Goal: Task Accomplishment & Management: Manage account settings

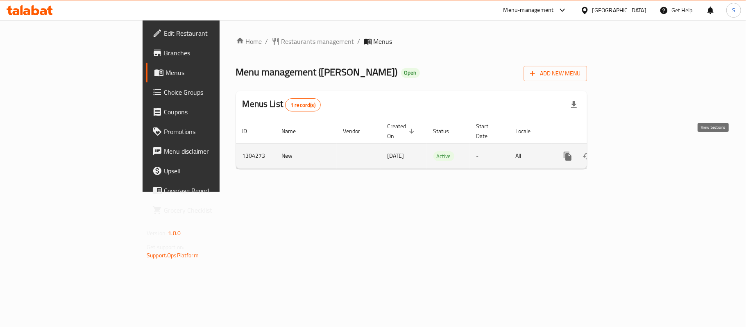
click at [637, 148] on link "enhanced table" at bounding box center [627, 156] width 20 height 20
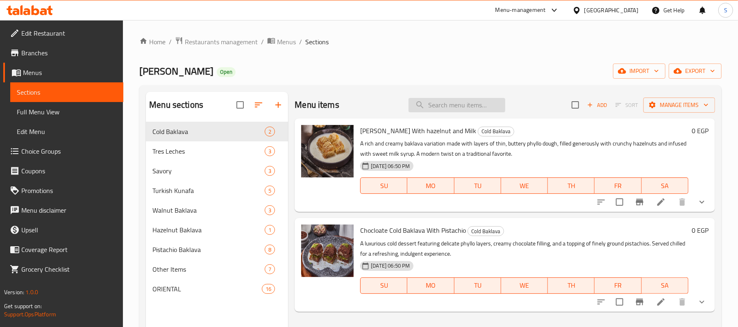
click at [467, 107] on input "search" at bounding box center [457, 105] width 97 height 14
paste input "Borek With Cheese"
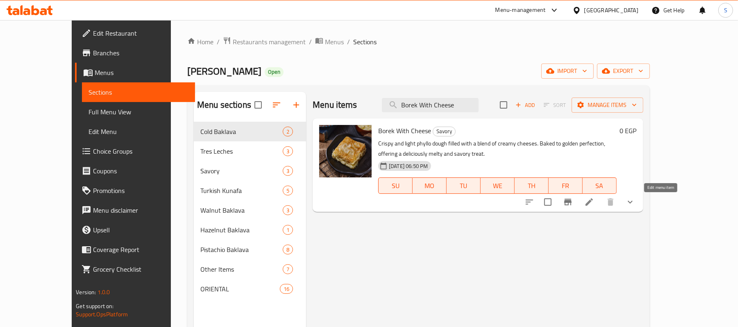
type input "Borek With Cheese"
click at [594, 204] on icon at bounding box center [589, 202] width 10 height 10
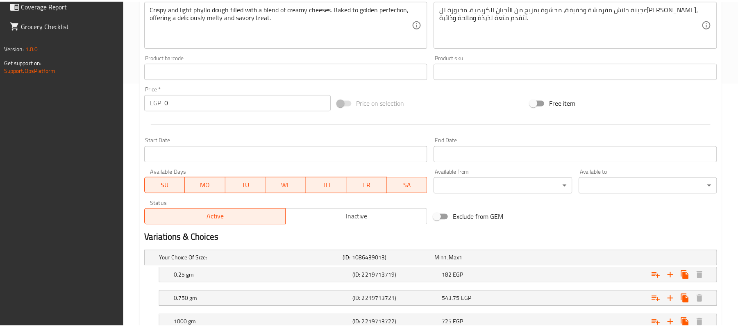
scroll to position [307, 0]
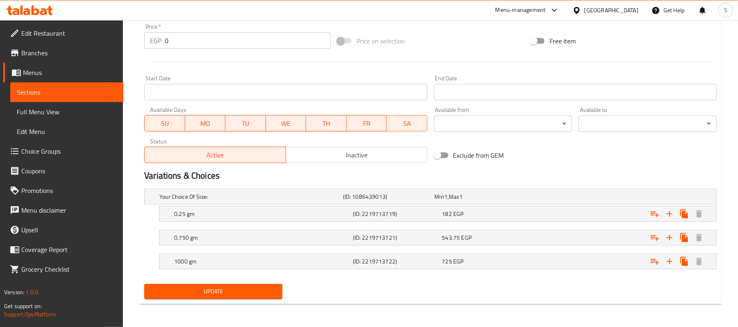
click at [375, 295] on div "Update" at bounding box center [430, 292] width 579 height 22
click at [258, 201] on h5 "0.750 gm" at bounding box center [249, 197] width 180 height 8
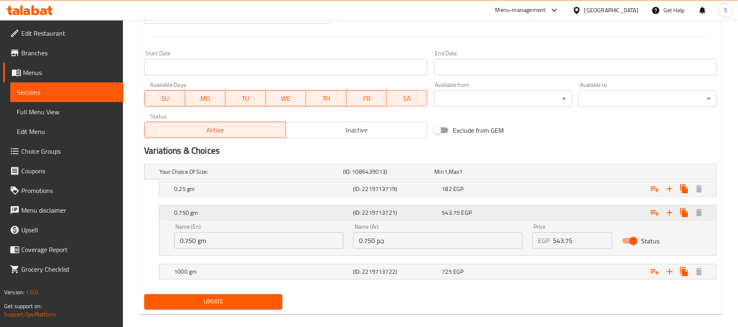
scroll to position [343, 0]
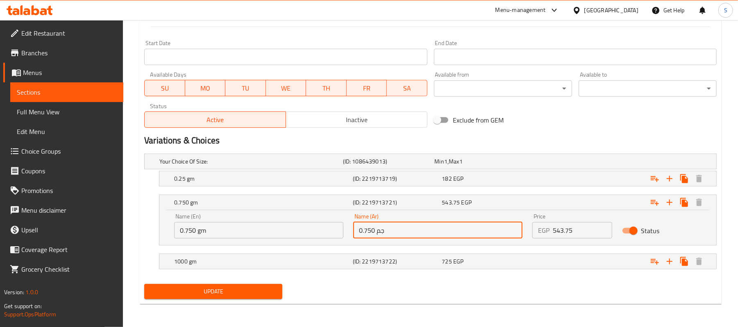
click at [371, 229] on input "0.750 جم" at bounding box center [437, 230] width 169 height 16
click at [366, 230] on input "0.750 جم" at bounding box center [437, 230] width 169 height 16
type input "0.50 جم"
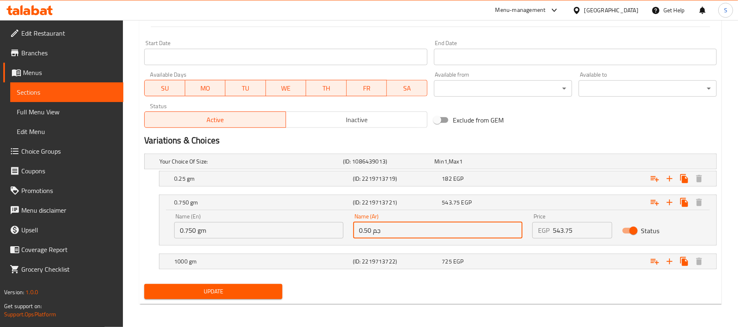
click at [188, 233] on input "0.750 gm" at bounding box center [258, 230] width 169 height 16
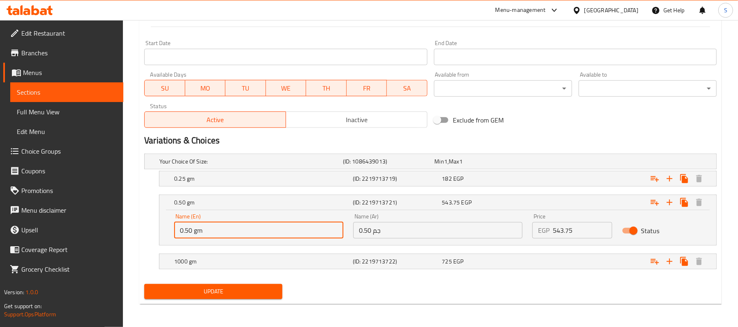
type input "0.50 gm"
click at [347, 121] on span "Inactive" at bounding box center [356, 120] width 135 height 12
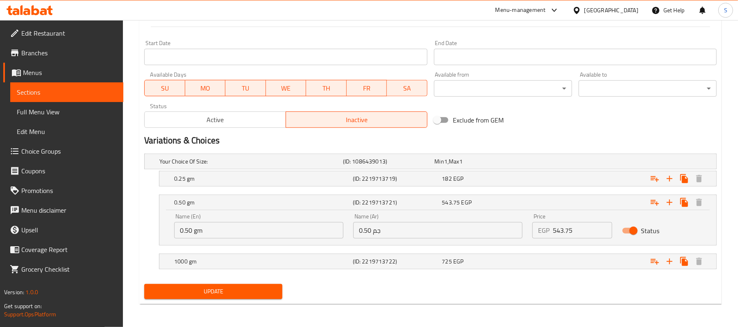
click at [245, 292] on span "Update" at bounding box center [213, 291] width 125 height 10
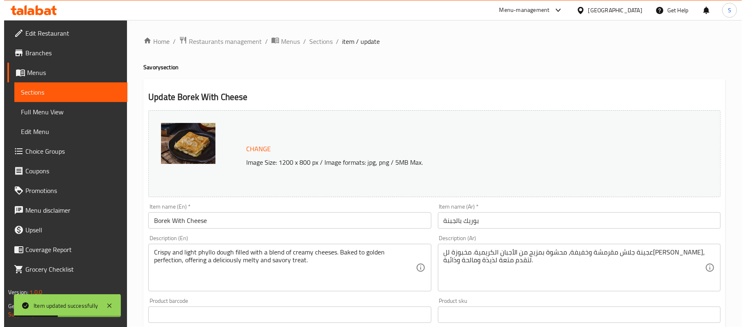
scroll to position [0, 0]
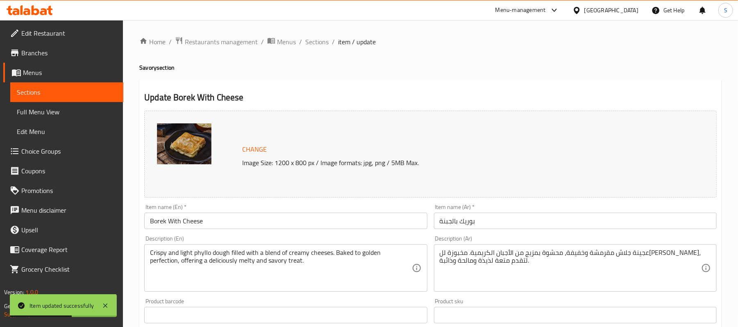
click at [184, 218] on input "Borek With Cheese" at bounding box center [285, 221] width 283 height 16
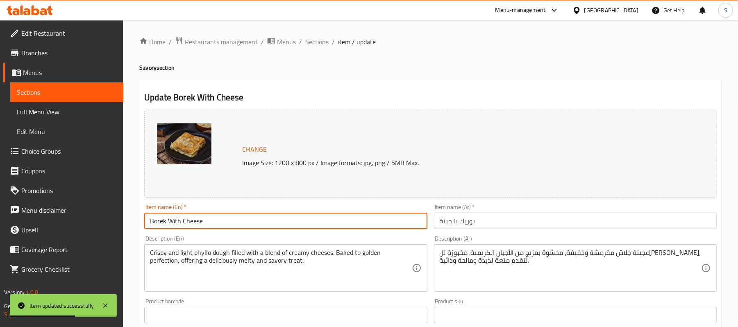
click at [184, 218] on input "Borek With Cheese" at bounding box center [285, 221] width 283 height 16
click at [48, 114] on span "Full Menu View" at bounding box center [67, 112] width 100 height 10
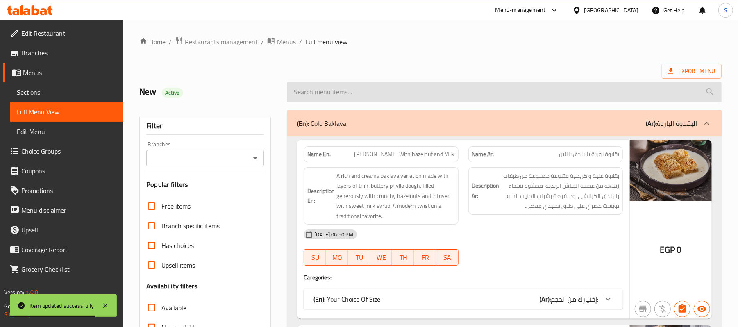
click at [319, 91] on input "search" at bounding box center [504, 92] width 434 height 21
paste input "Borek With Cheese"
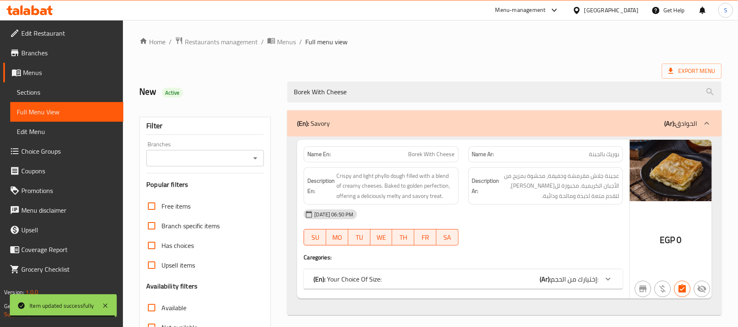
type input "Borek With Cheese"
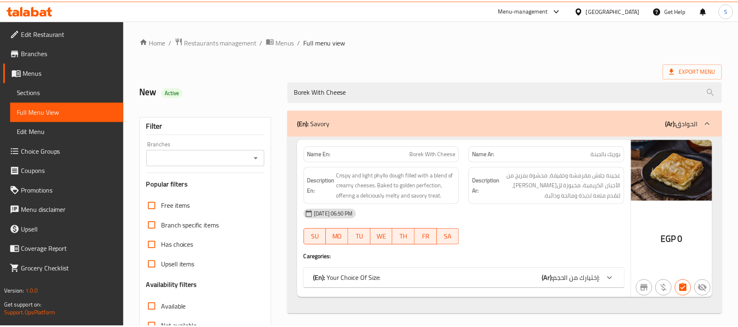
scroll to position [110, 0]
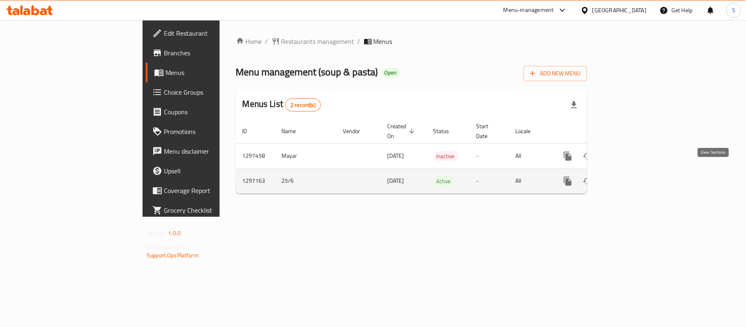
click at [637, 171] on link "enhanced table" at bounding box center [627, 181] width 20 height 20
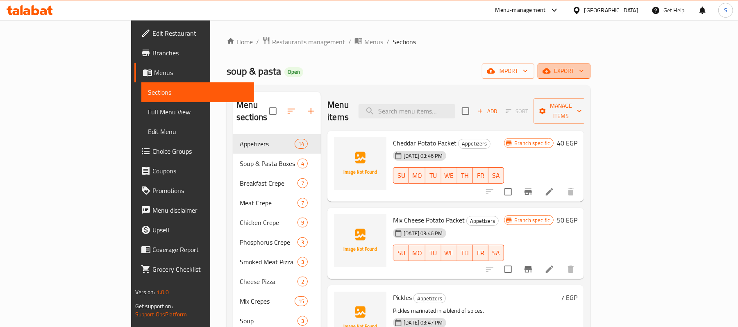
click at [590, 77] on button "export" at bounding box center [564, 71] width 53 height 15
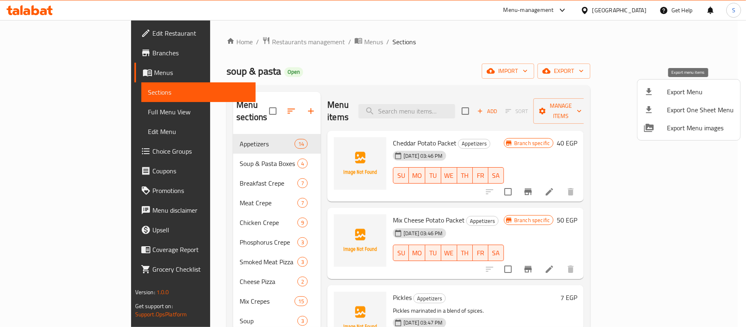
click at [686, 89] on span "Export Menu" at bounding box center [700, 92] width 67 height 10
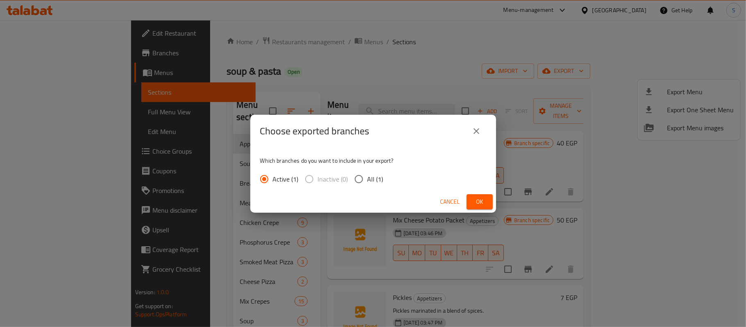
click at [348, 179] on div "Active (1) Inactive (0) All (1)" at bounding box center [325, 178] width 130 height 17
click at [357, 179] on input "All (1)" at bounding box center [358, 178] width 17 height 17
radio input "true"
click at [479, 200] on span "Ok" at bounding box center [479, 202] width 13 height 10
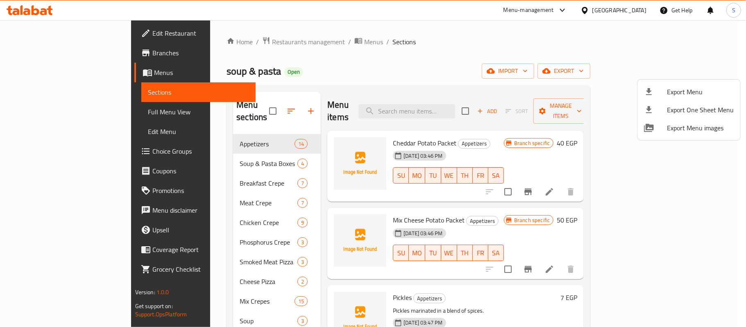
click at [436, 36] on div at bounding box center [373, 163] width 746 height 327
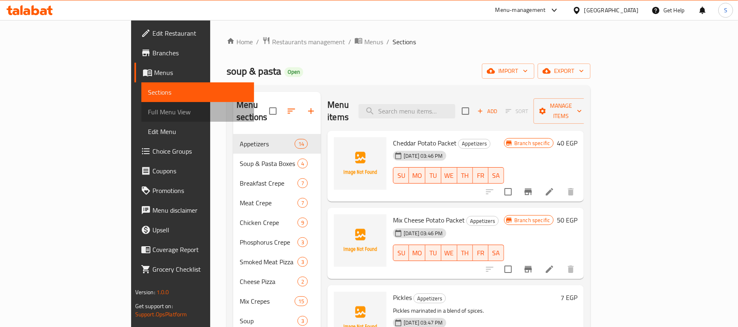
click at [148, 117] on span "Full Menu View" at bounding box center [198, 112] width 100 height 10
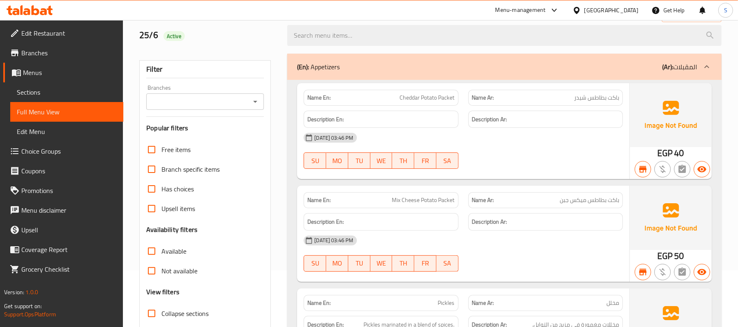
scroll to position [109, 0]
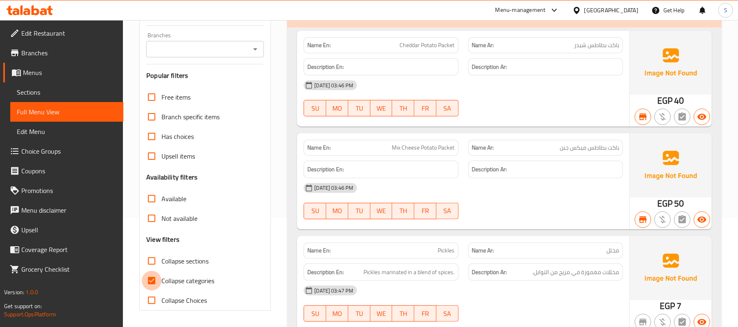
click at [152, 280] on input "Collapse categories" at bounding box center [152, 281] width 20 height 20
checkbox input "false"
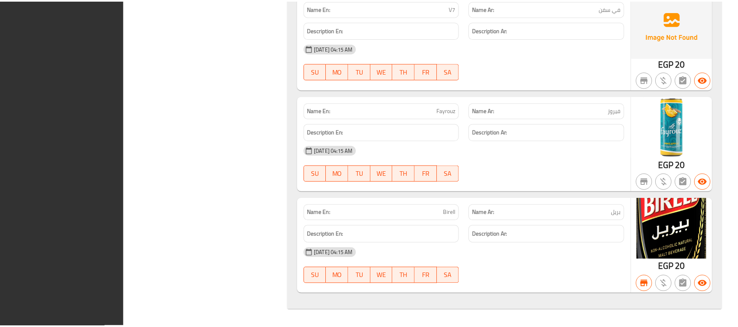
scroll to position [51877, 0]
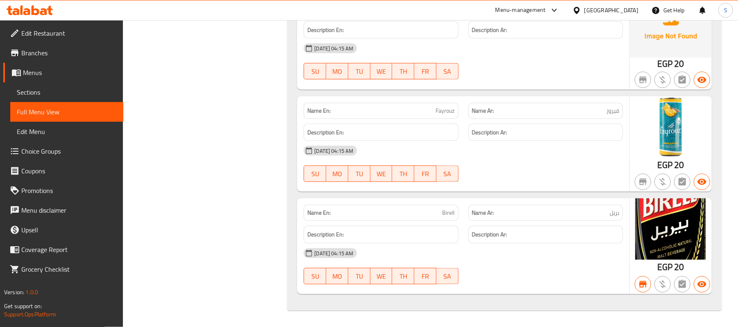
click at [15, 91] on link "Sections" at bounding box center [66, 92] width 113 height 20
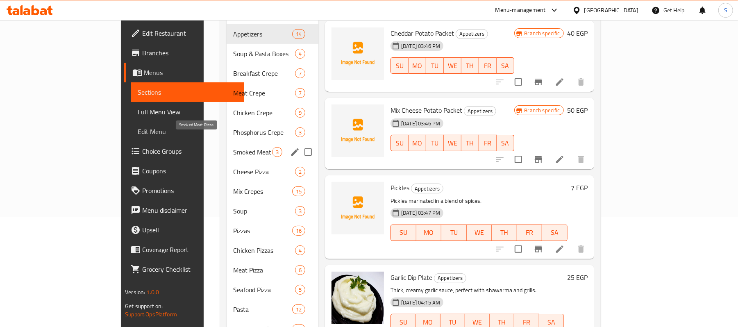
scroll to position [115, 0]
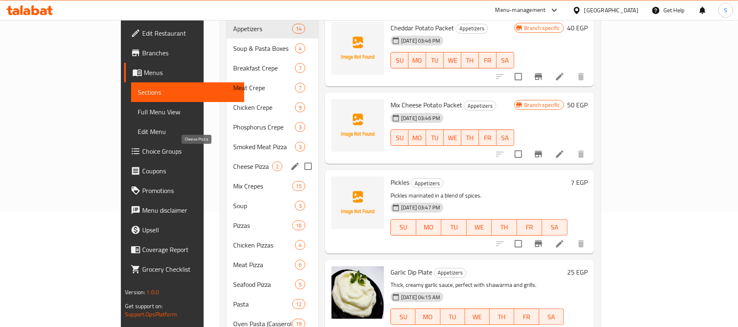
click at [233, 161] on span "Cheese Pizza" at bounding box center [252, 166] width 39 height 10
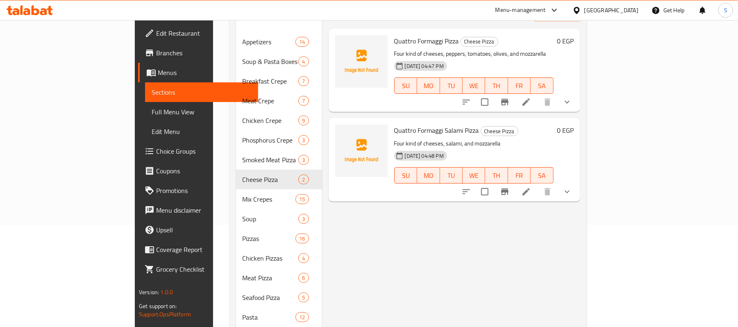
scroll to position [115, 0]
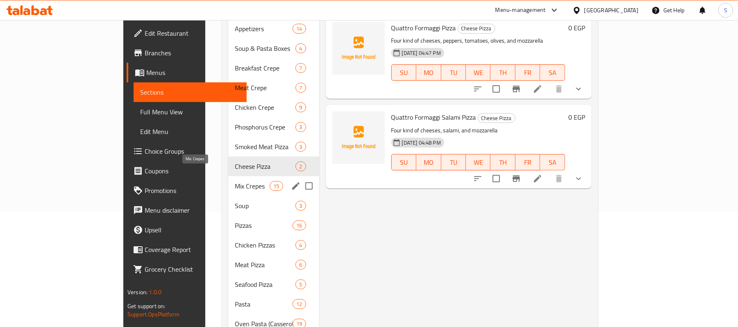
click at [235, 181] on span "Mix Crepes" at bounding box center [252, 186] width 35 height 10
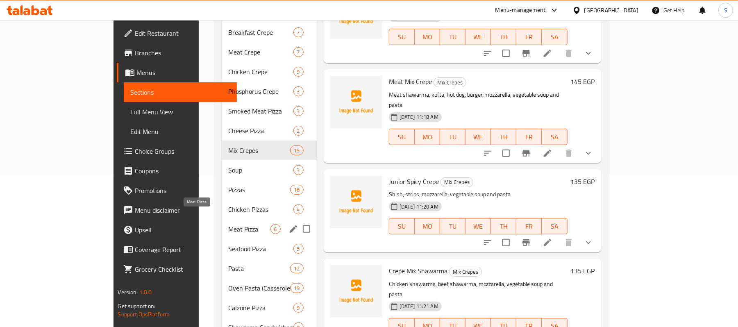
scroll to position [170, 0]
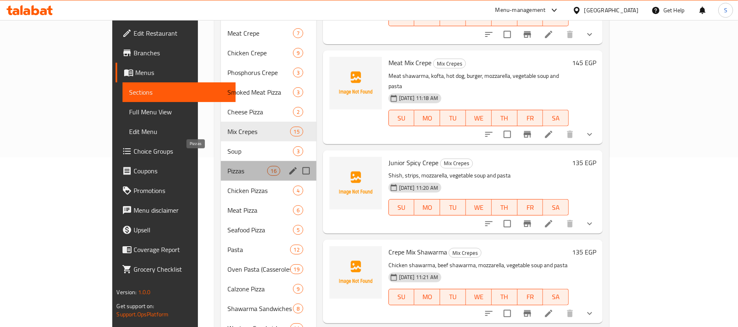
click at [227, 166] on span "Pizzas" at bounding box center [247, 171] width 40 height 10
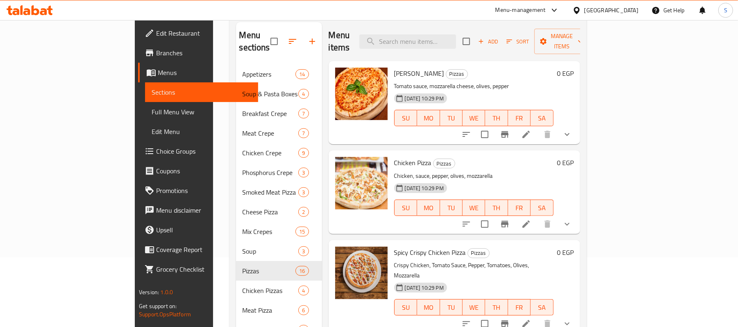
scroll to position [61, 0]
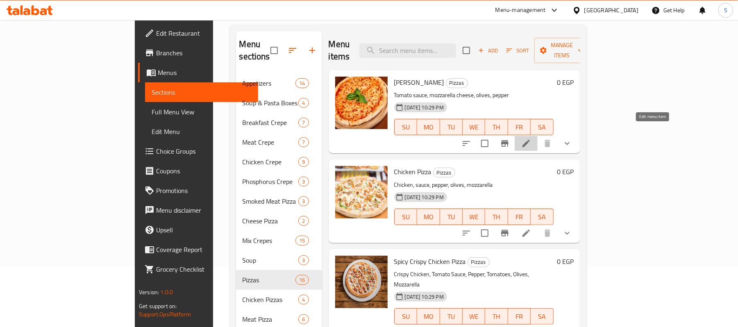
click at [531, 138] on icon at bounding box center [526, 143] width 10 height 10
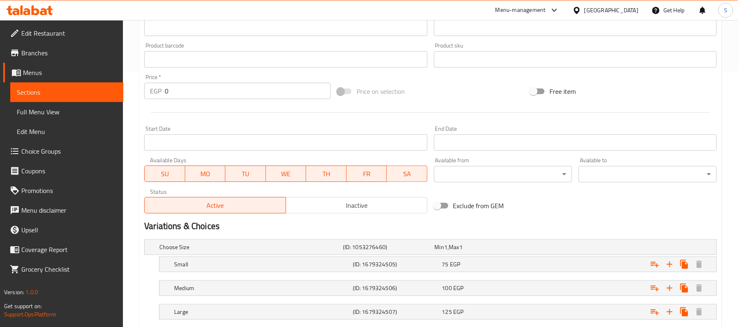
scroll to position [328, 0]
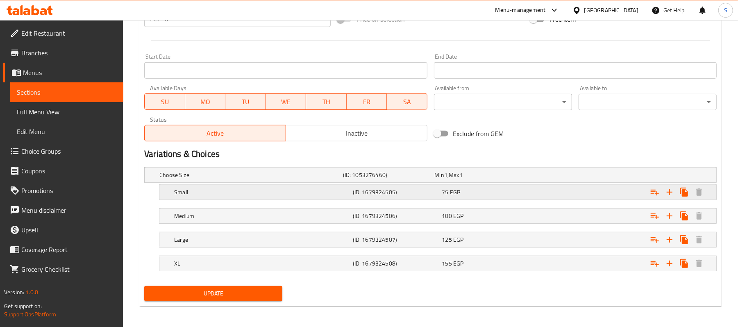
click at [500, 179] on div "75 EGP" at bounding box center [479, 175] width 89 height 8
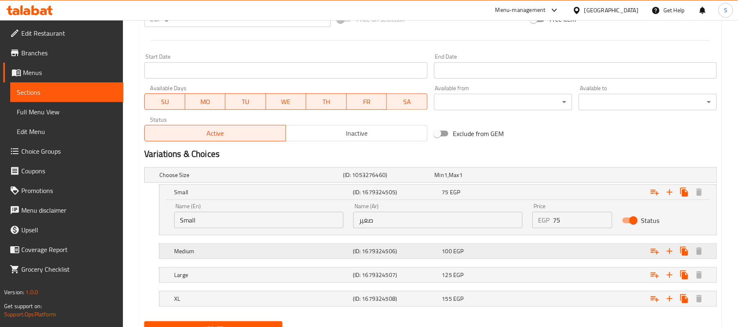
click at [510, 179] on div "100 EGP" at bounding box center [479, 175] width 89 height 8
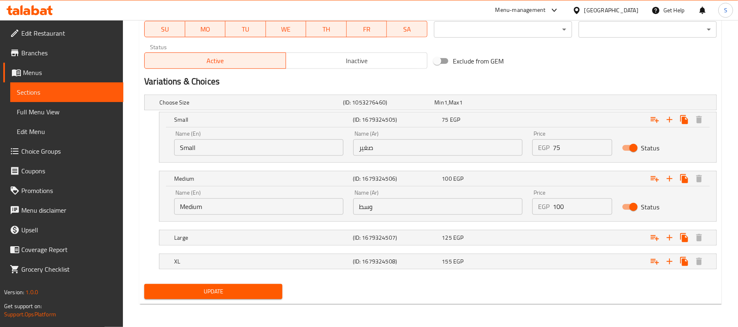
scroll to position [402, 0]
click at [480, 107] on div "125 EGP" at bounding box center [479, 102] width 89 height 8
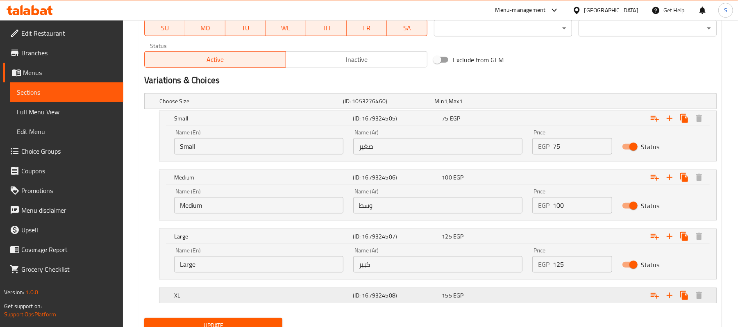
click at [468, 105] on div "155 EGP" at bounding box center [479, 101] width 89 height 8
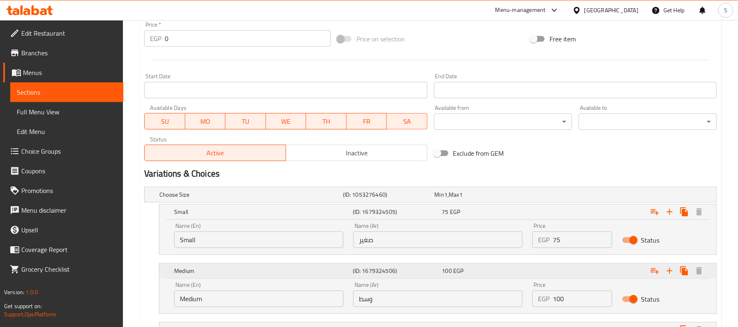
scroll to position [89, 0]
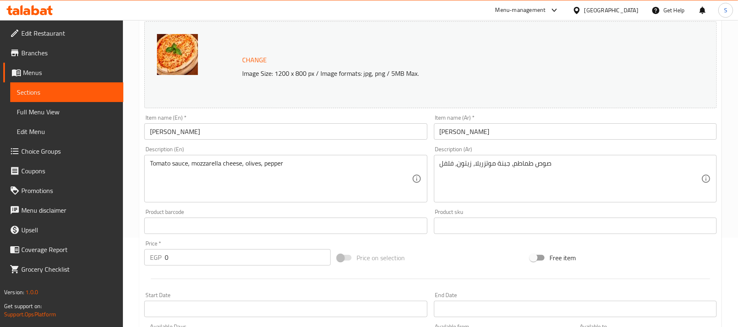
click at [244, 135] on input "[PERSON_NAME]" at bounding box center [285, 131] width 283 height 16
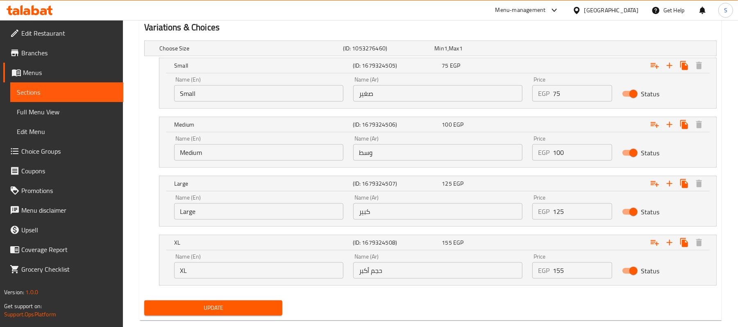
scroll to position [472, 0]
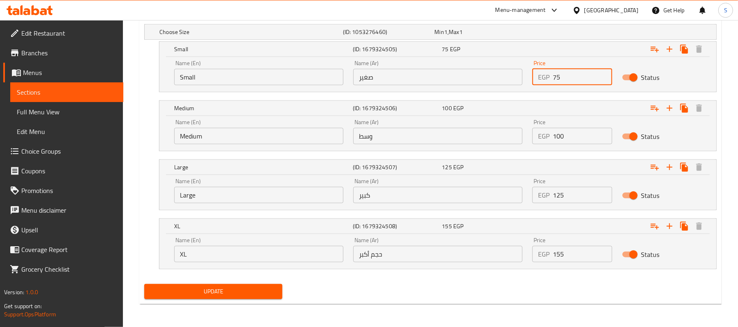
drag, startPoint x: 564, startPoint y: 76, endPoint x: 551, endPoint y: 79, distance: 13.0
click at [551, 79] on div "EGP 75 Price" at bounding box center [571, 77] width 79 height 16
type input "95"
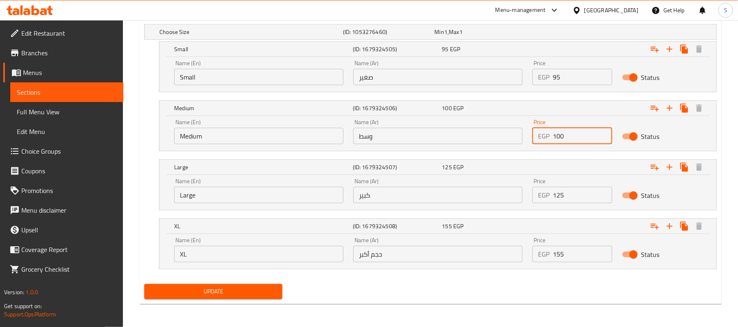
drag, startPoint x: 570, startPoint y: 135, endPoint x: 549, endPoint y: 135, distance: 20.1
click at [549, 135] on div "EGP 100 Price" at bounding box center [571, 136] width 79 height 16
type input "120"
drag, startPoint x: 571, startPoint y: 192, endPoint x: 542, endPoint y: 187, distance: 29.8
click at [542, 187] on div "EGP 125 Price" at bounding box center [571, 195] width 79 height 16
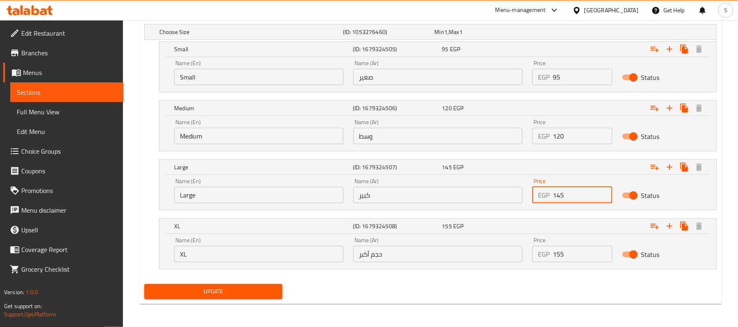
type input "145"
drag, startPoint x: 576, startPoint y: 257, endPoint x: 552, endPoint y: 253, distance: 23.8
click at [553, 253] on input "155" at bounding box center [582, 254] width 59 height 16
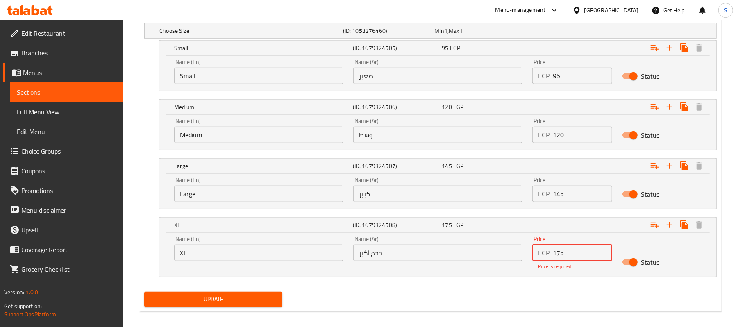
type input "175"
click at [258, 300] on div "Update" at bounding box center [213, 299] width 145 height 22
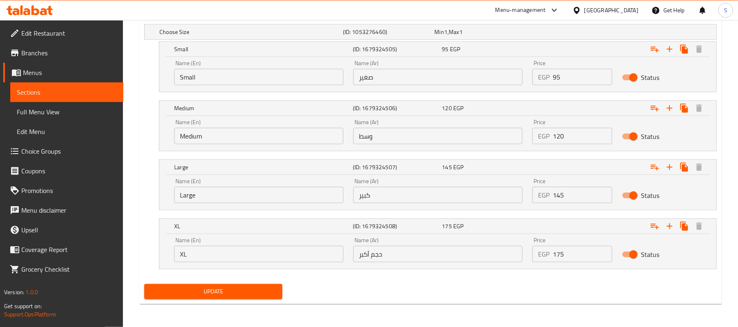
click at [259, 295] on span "Update" at bounding box center [213, 291] width 125 height 10
click at [52, 91] on span "Sections" at bounding box center [67, 92] width 100 height 10
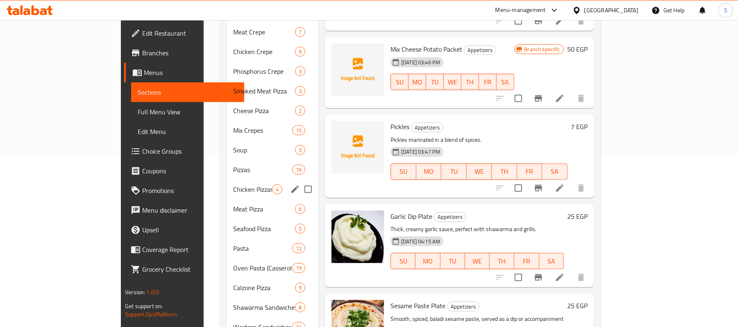
scroll to position [218, 0]
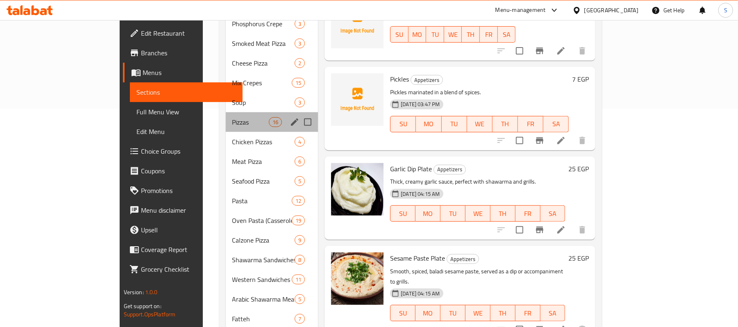
click at [226, 112] on div "Pizzas 16" at bounding box center [272, 122] width 93 height 20
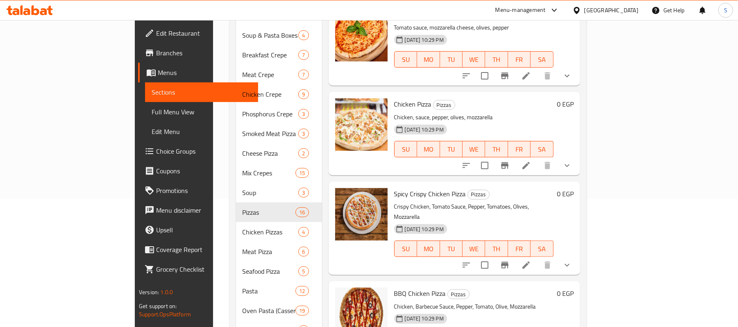
scroll to position [109, 0]
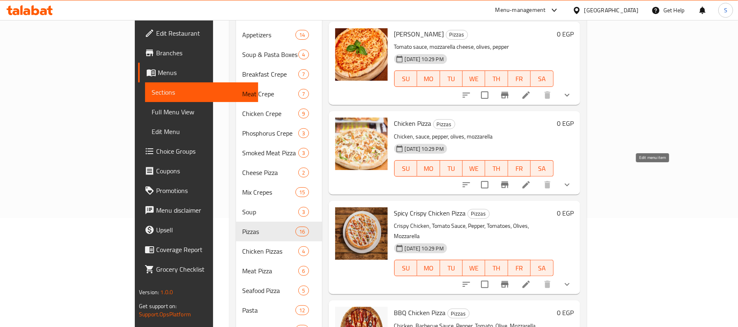
click at [531, 180] on icon at bounding box center [526, 185] width 10 height 10
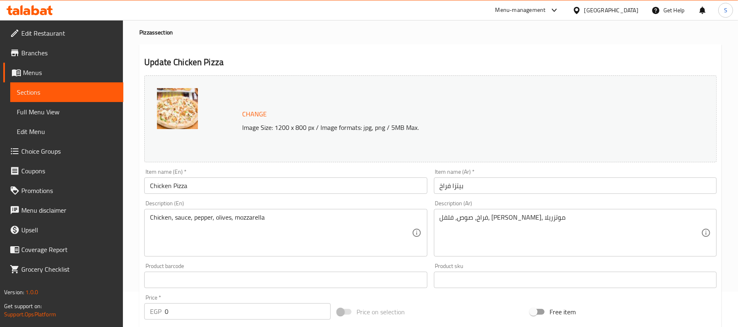
scroll to position [54, 0]
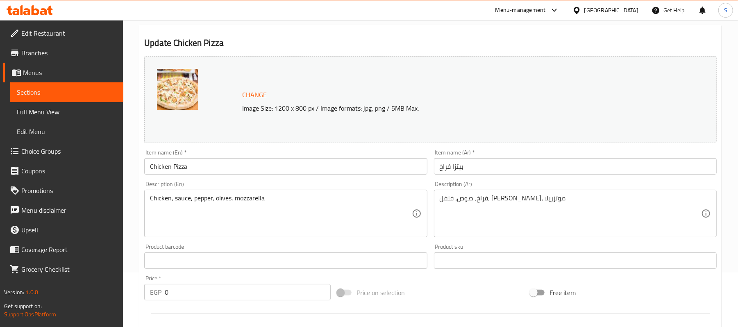
click at [497, 161] on input "بيتزا فراخ" at bounding box center [575, 166] width 283 height 16
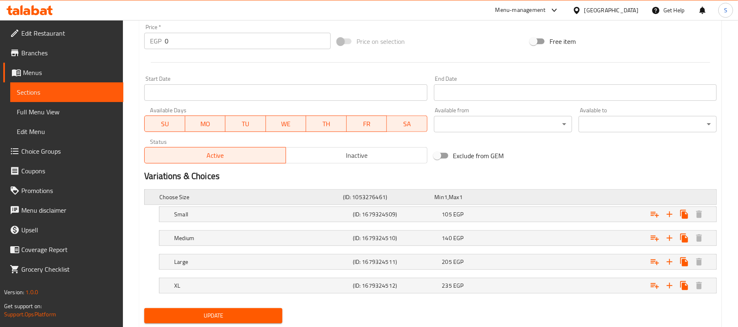
scroll to position [331, 0]
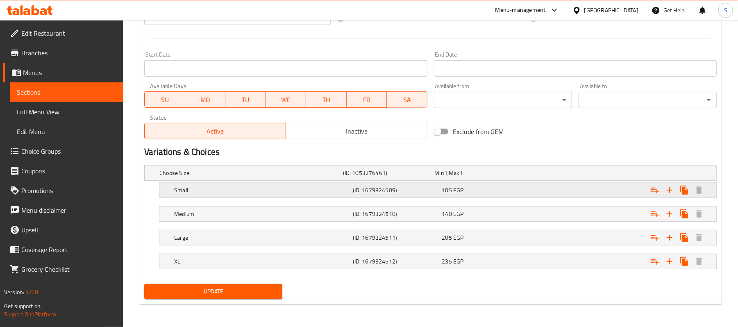
click at [500, 182] on div "Small (ID: 1679324509) 105 EGP" at bounding box center [433, 173] width 550 height 18
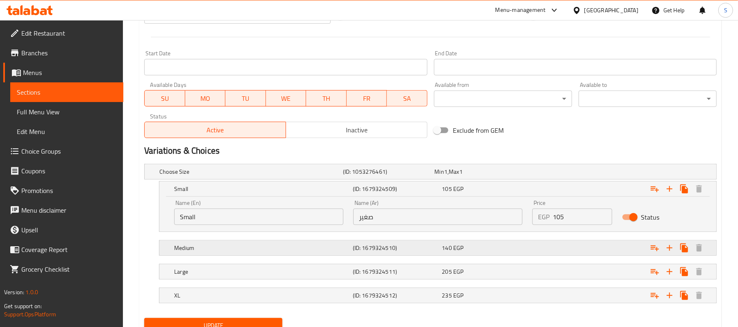
click at [513, 181] on div "Medium (ID: 1679324510) 140 EGP" at bounding box center [433, 172] width 550 height 18
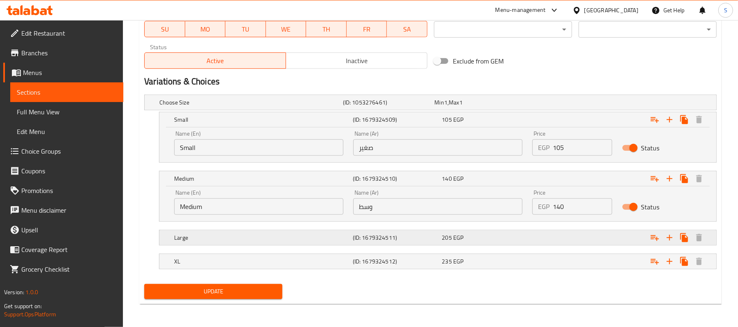
click at [494, 107] on div "205 EGP" at bounding box center [479, 102] width 89 height 8
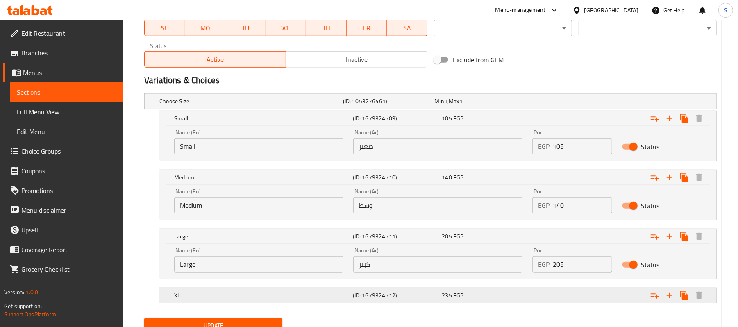
scroll to position [437, 0]
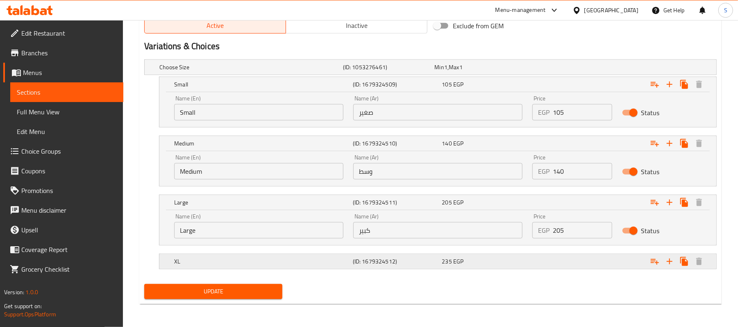
click at [507, 71] on div "235 EGP" at bounding box center [479, 67] width 89 height 8
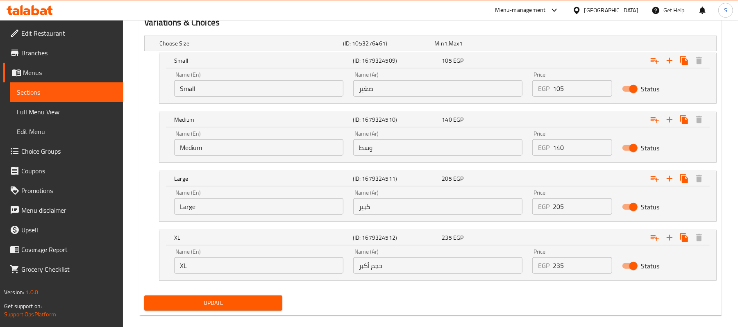
scroll to position [472, 0]
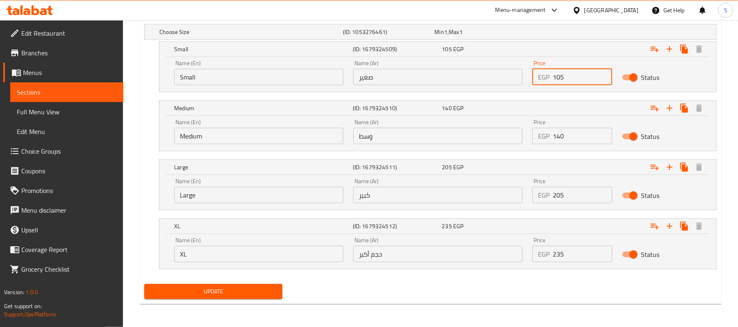
drag, startPoint x: 579, startPoint y: 74, endPoint x: 520, endPoint y: 75, distance: 59.0
click at [520, 75] on div "Name (En) Small Name (En) Name (Ar) صغير Name (Ar) Price EGP 105 Price Status" at bounding box center [437, 72] width 537 height 35
type input "125"
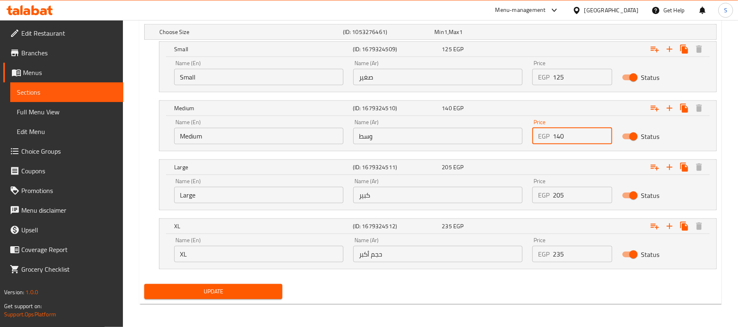
drag, startPoint x: 563, startPoint y: 135, endPoint x: 545, endPoint y: 136, distance: 18.1
click at [545, 136] on div "EGP 140 Price" at bounding box center [571, 136] width 79 height 16
type input "160"
drag, startPoint x: 571, startPoint y: 198, endPoint x: 550, endPoint y: 194, distance: 21.4
click at [550, 194] on div "EGP 205 Price" at bounding box center [571, 195] width 79 height 16
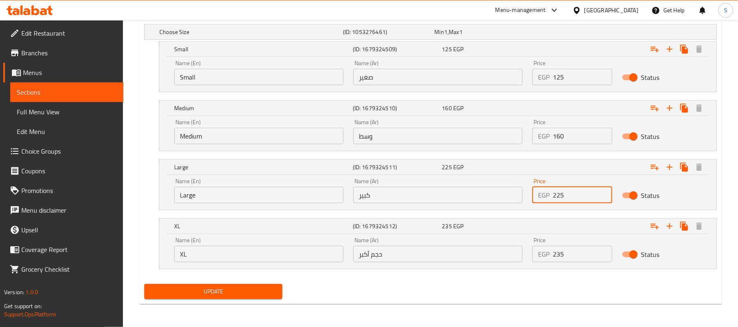
type input "225"
drag, startPoint x: 570, startPoint y: 252, endPoint x: 546, endPoint y: 254, distance: 23.4
click at [546, 254] on div "EGP 235 Price" at bounding box center [571, 254] width 79 height 16
type input "255"
click at [230, 299] on button "Update" at bounding box center [213, 291] width 138 height 15
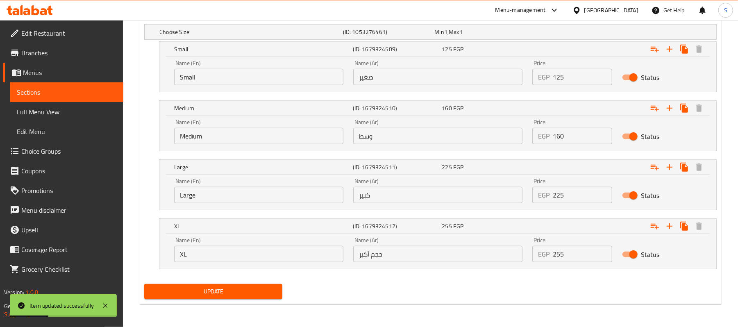
click at [20, 97] on span "Sections" at bounding box center [67, 92] width 100 height 10
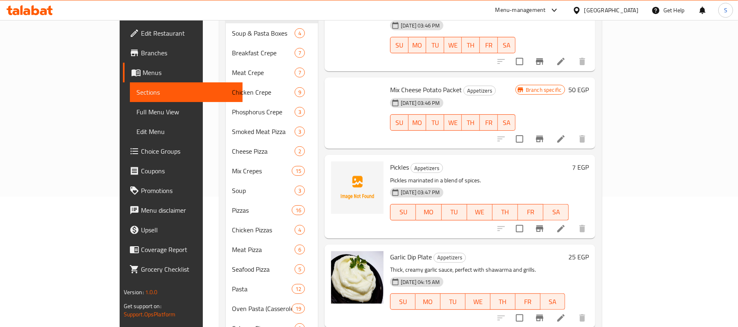
scroll to position [5, 0]
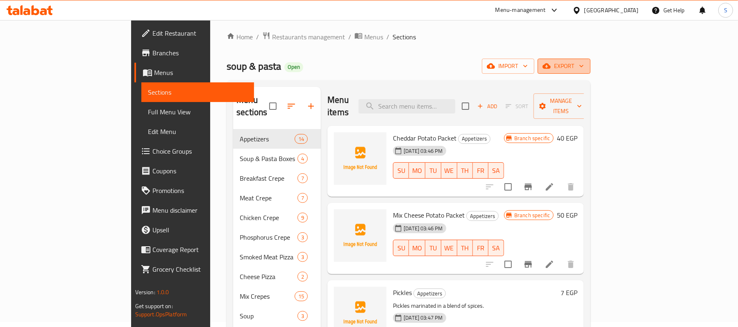
click at [586, 63] on icon "button" at bounding box center [581, 66] width 8 height 8
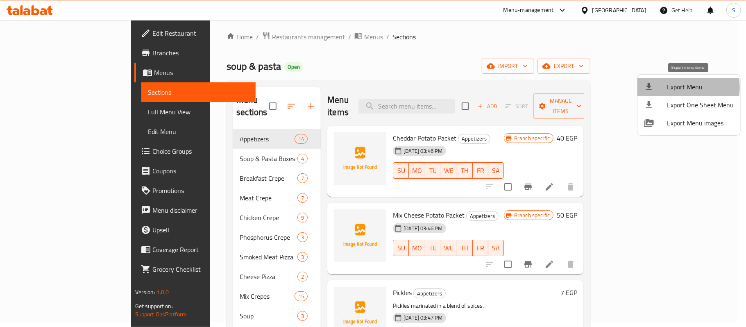
click at [678, 87] on span "Export Menu" at bounding box center [700, 87] width 67 height 10
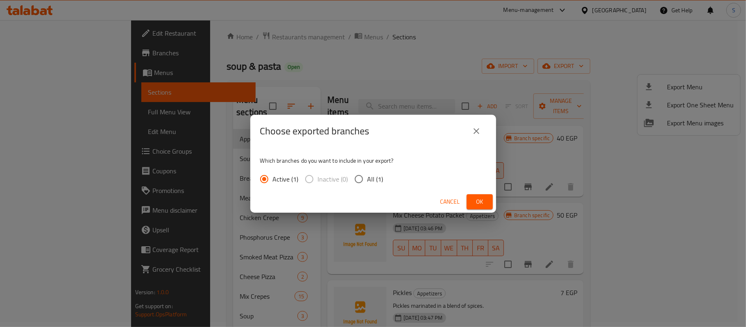
click at [368, 171] on label "All (1)" at bounding box center [366, 178] width 33 height 17
click at [368, 171] on input "All (1)" at bounding box center [358, 178] width 17 height 17
radio input "true"
click at [479, 202] on span "Ok" at bounding box center [479, 202] width 13 height 10
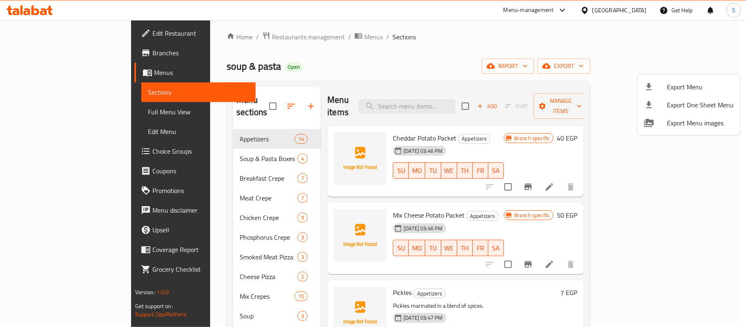
click at [41, 107] on div at bounding box center [373, 163] width 746 height 327
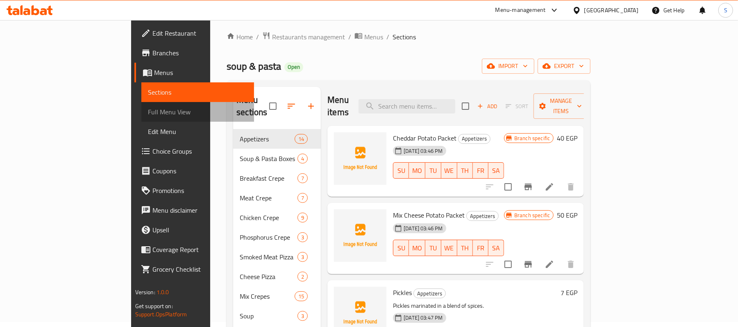
click at [148, 111] on span "Full Menu View" at bounding box center [198, 112] width 100 height 10
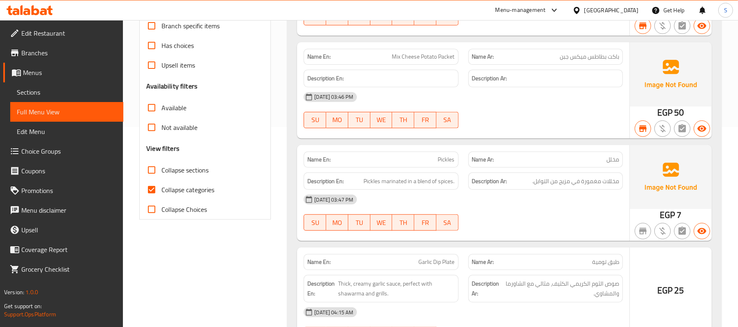
scroll to position [278, 0]
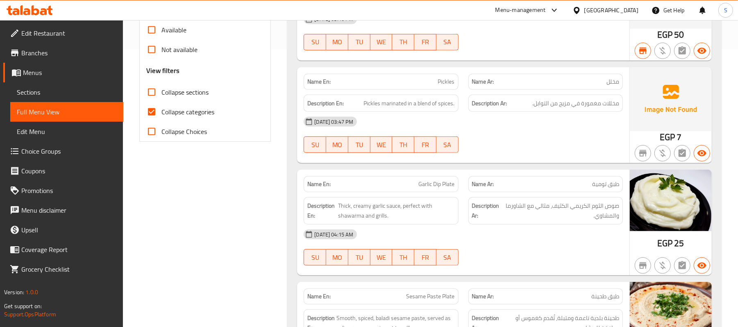
click at [148, 112] on input "Collapse categories" at bounding box center [152, 112] width 20 height 20
checkbox input "false"
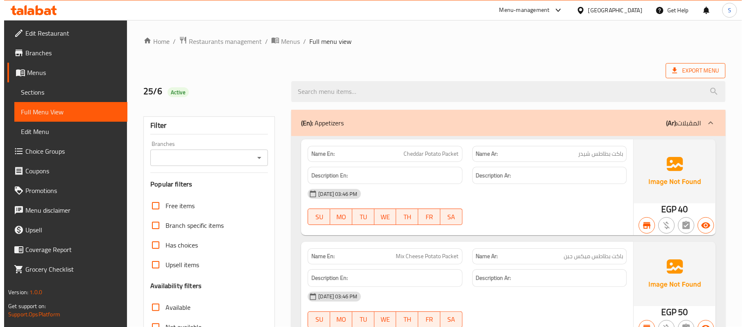
scroll to position [0, 0]
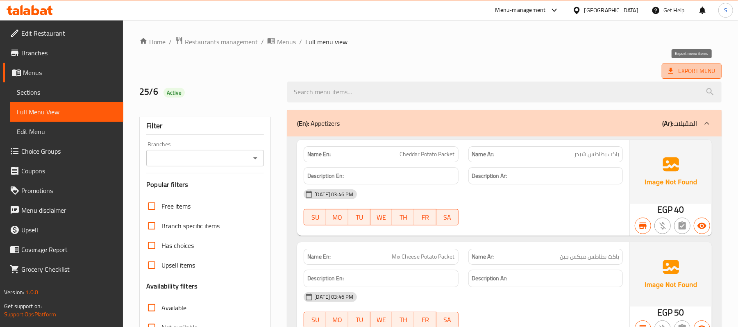
click at [667, 75] on icon at bounding box center [671, 71] width 8 height 8
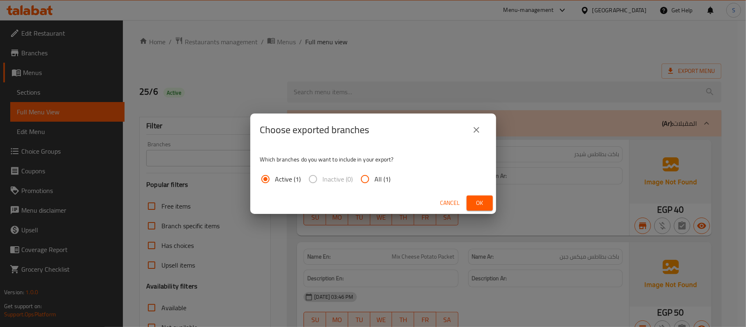
click at [479, 128] on icon "close" at bounding box center [477, 130] width 10 height 10
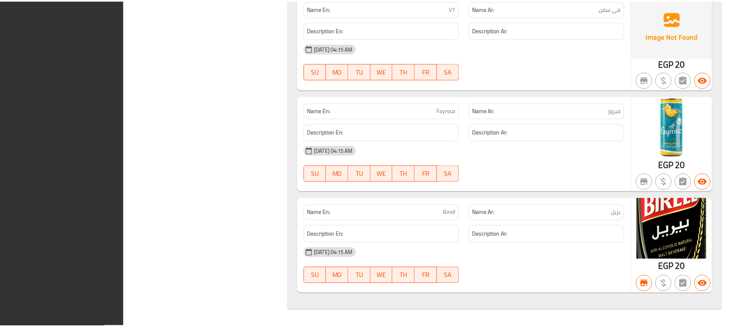
scroll to position [51877, 0]
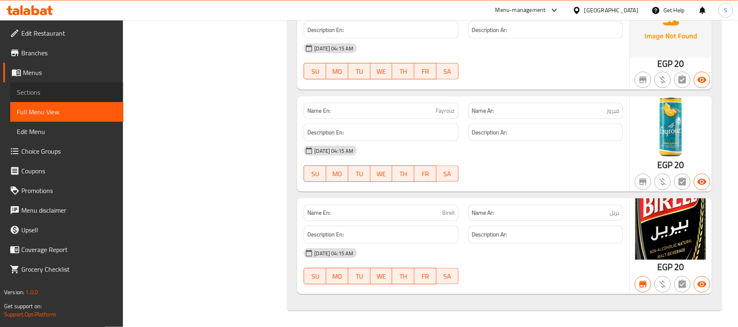
click at [35, 95] on span "Sections" at bounding box center [67, 92] width 100 height 10
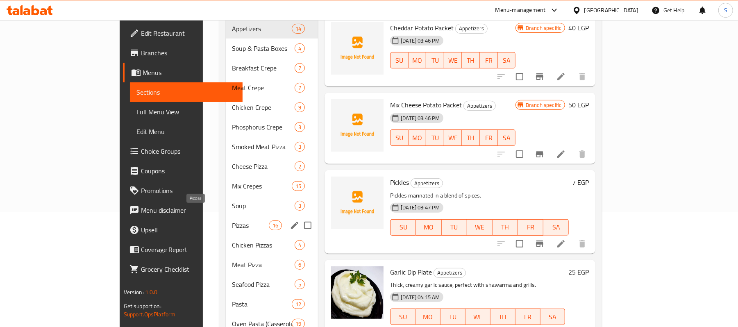
click at [232, 220] on span "Pizzas" at bounding box center [250, 225] width 36 height 10
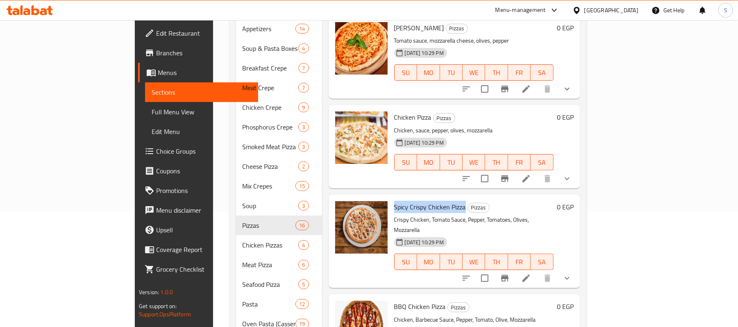
drag, startPoint x: 361, startPoint y: 194, endPoint x: 432, endPoint y: 199, distance: 71.4
click at [432, 201] on h6 "Spicy Crispy Chicken Pizza Pizzas" at bounding box center [473, 206] width 159 height 11
copy span "Spicy Crispy Chicken Pizza"
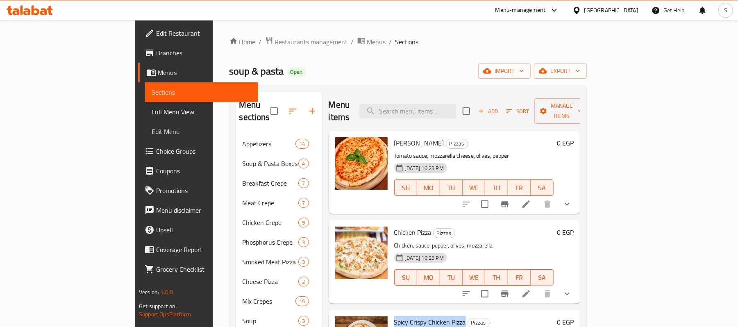
click at [158, 74] on span "Menus" at bounding box center [205, 73] width 94 height 10
